Goal: Task Accomplishment & Management: Complete application form

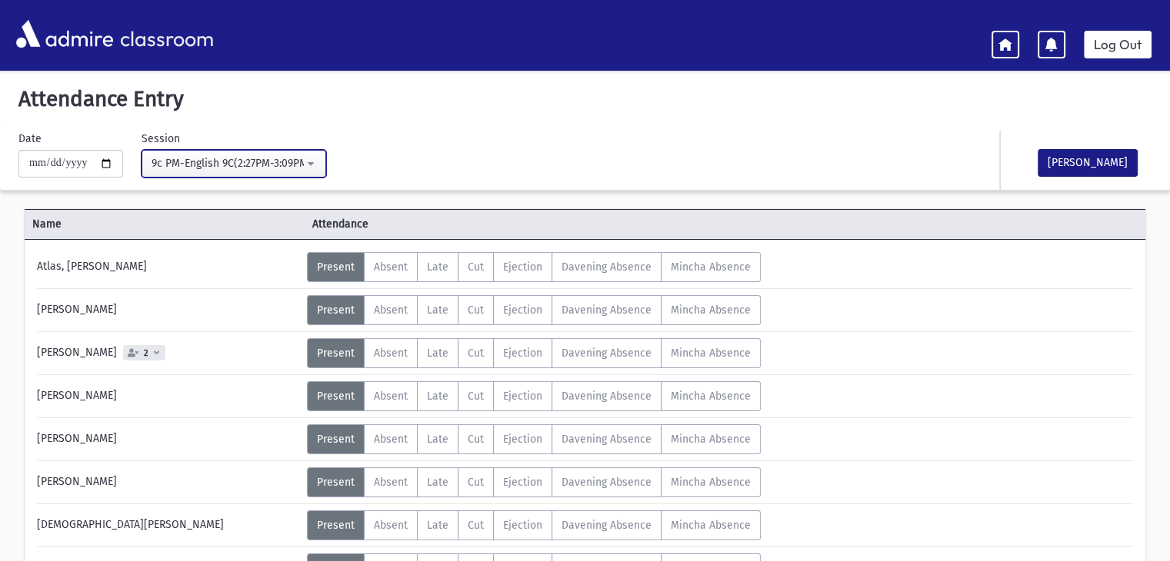
click at [317, 165] on button "9c PM-English 9C(2:27PM-3:09PM)" at bounding box center [234, 164] width 185 height 28
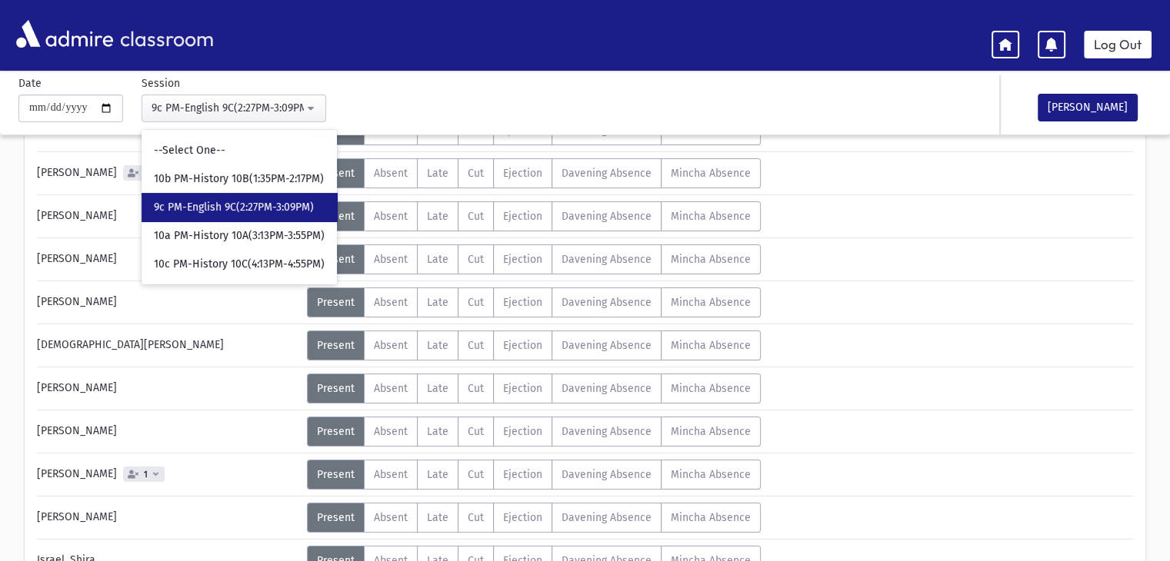
scroll to position [308, 0]
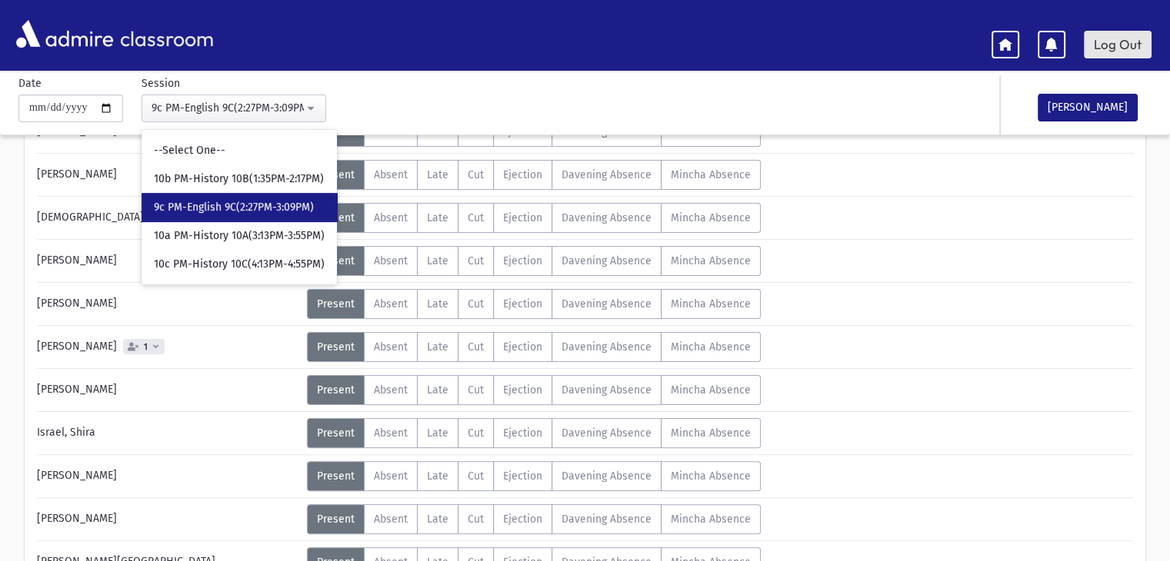
click at [1114, 50] on link "Log Out" at bounding box center [1118, 45] width 68 height 28
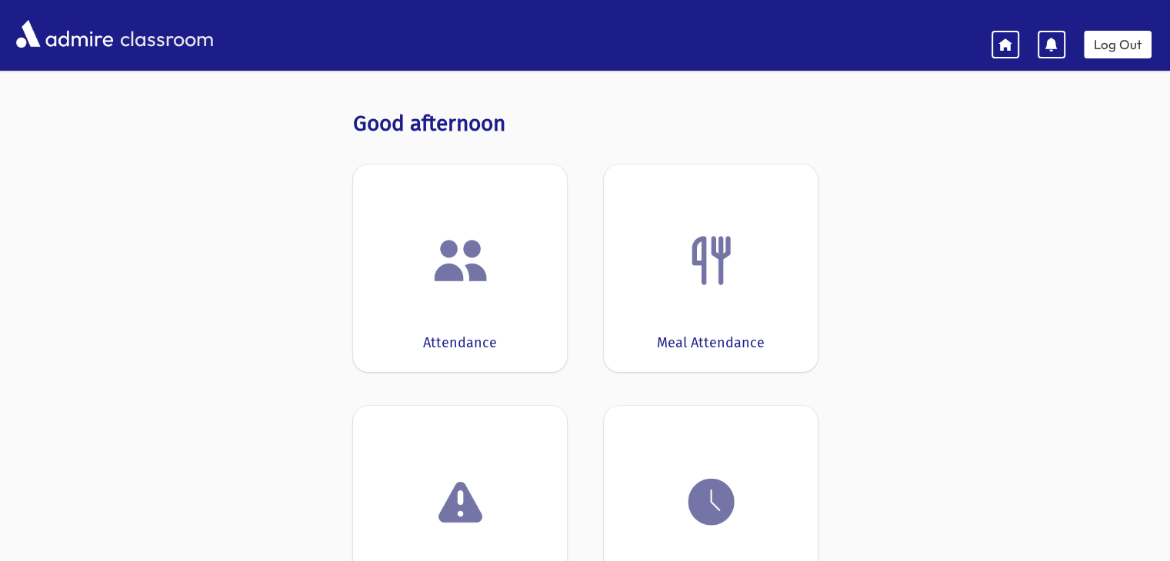
click at [440, 299] on div "Attendance" at bounding box center [460, 269] width 214 height 208
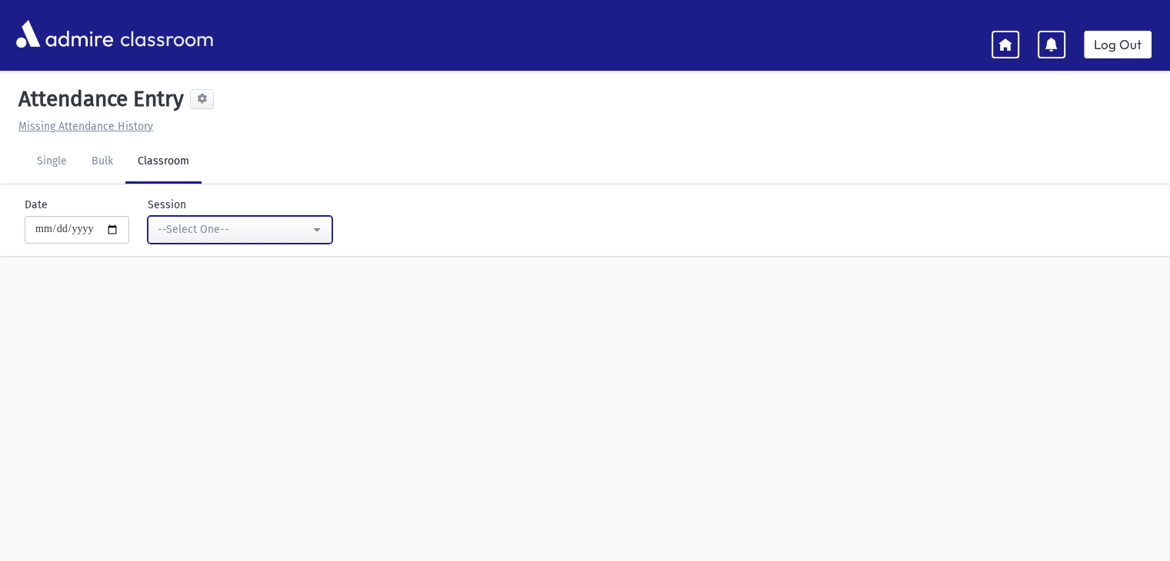
click at [310, 231] on div "--Select One--" at bounding box center [234, 230] width 152 height 16
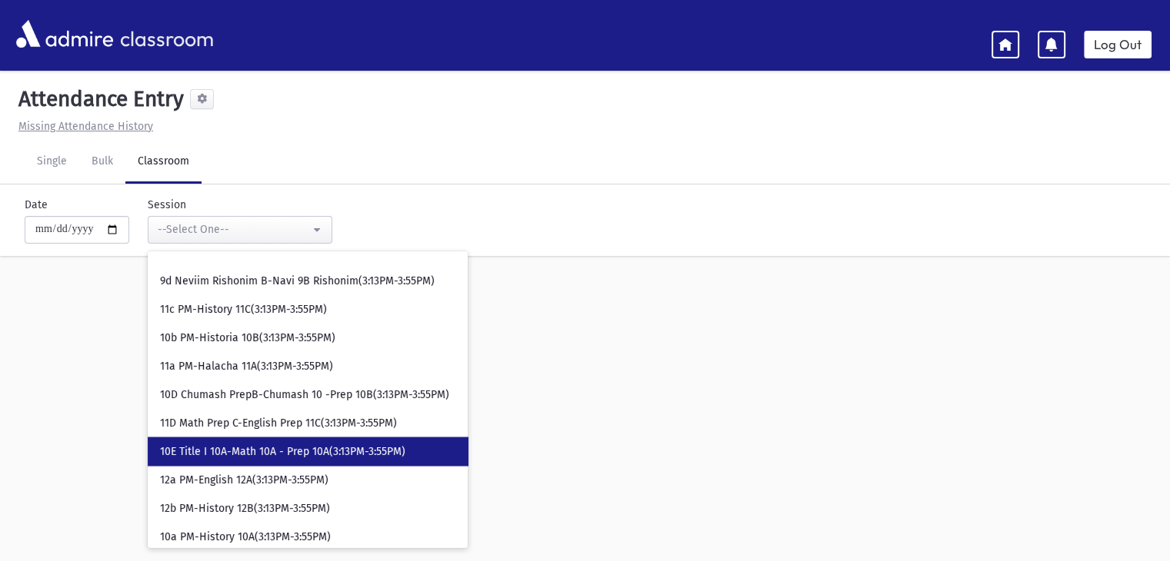
scroll to position [2846, 0]
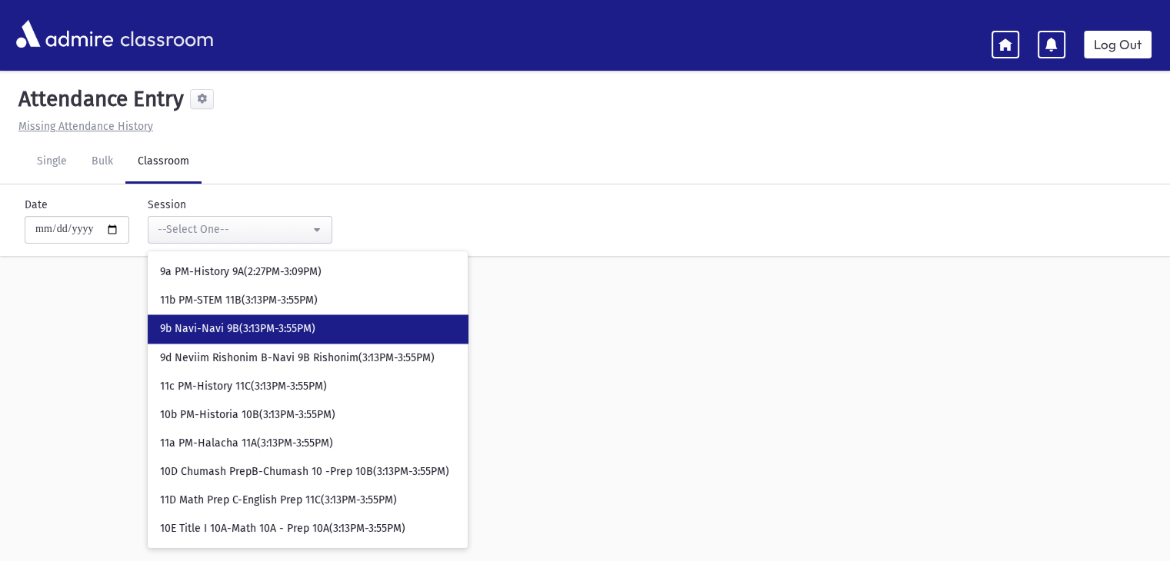
click at [289, 327] on span "9b Navi-Navi 9B(3:13PM-3:55PM)" at bounding box center [237, 329] width 155 height 15
select select "****"
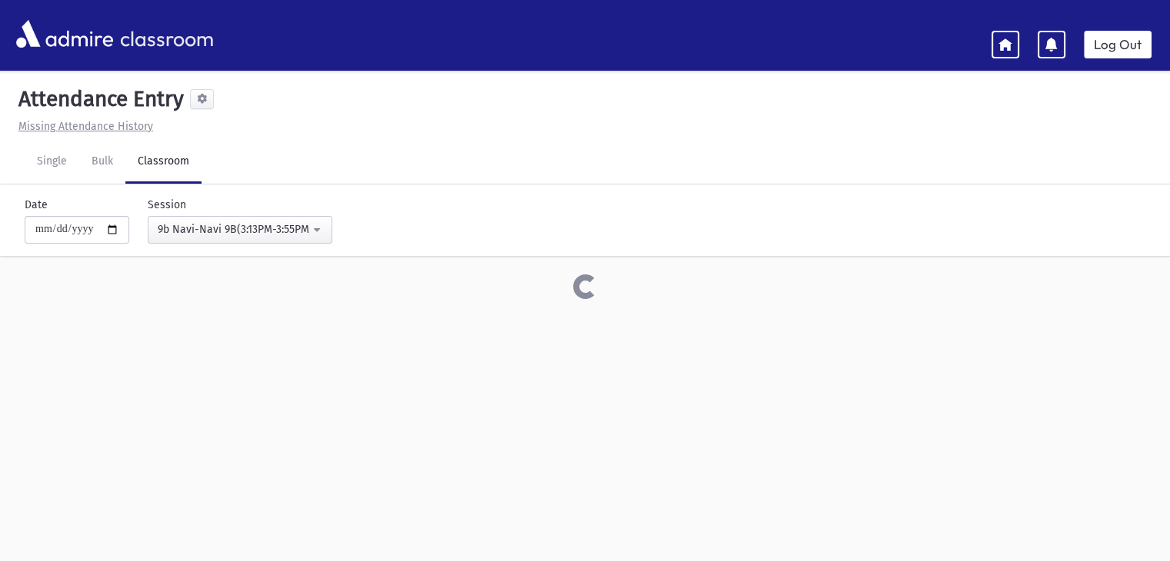
click at [289, 327] on div "**********" at bounding box center [585, 333] width 1170 height 518
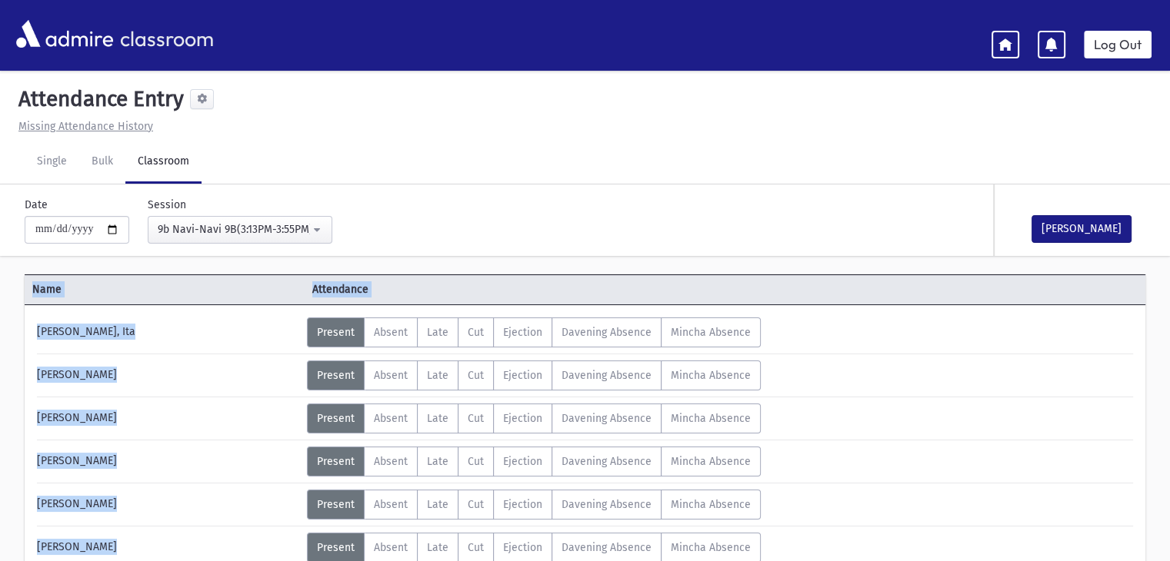
click at [218, 363] on div "Aron, Toby" at bounding box center [168, 376] width 278 height 30
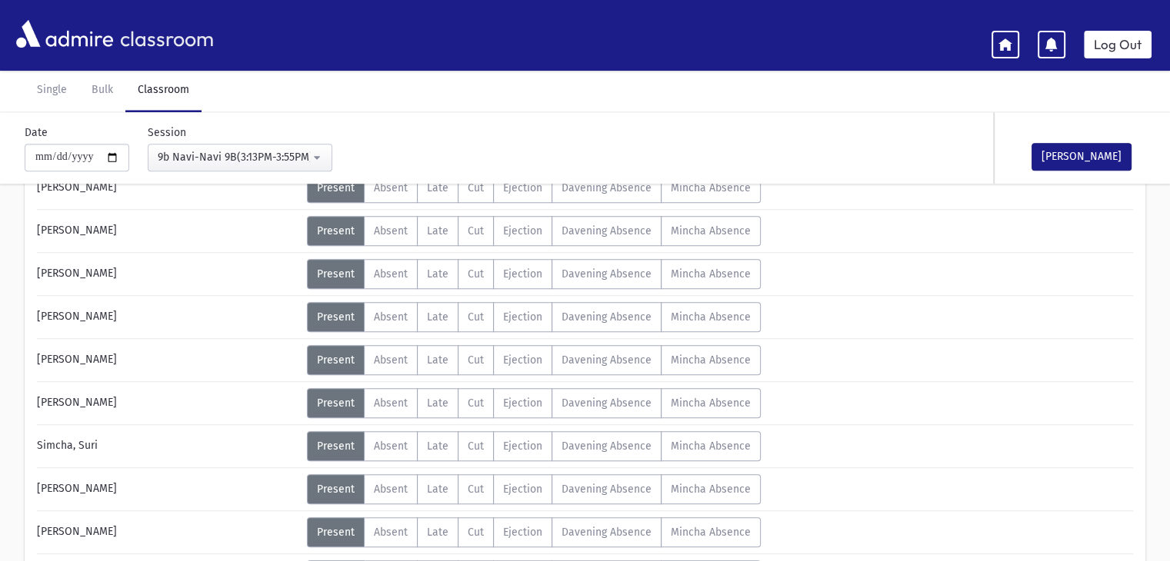
scroll to position [1468, 0]
